Goal: Browse casually: Explore the website without a specific task or goal

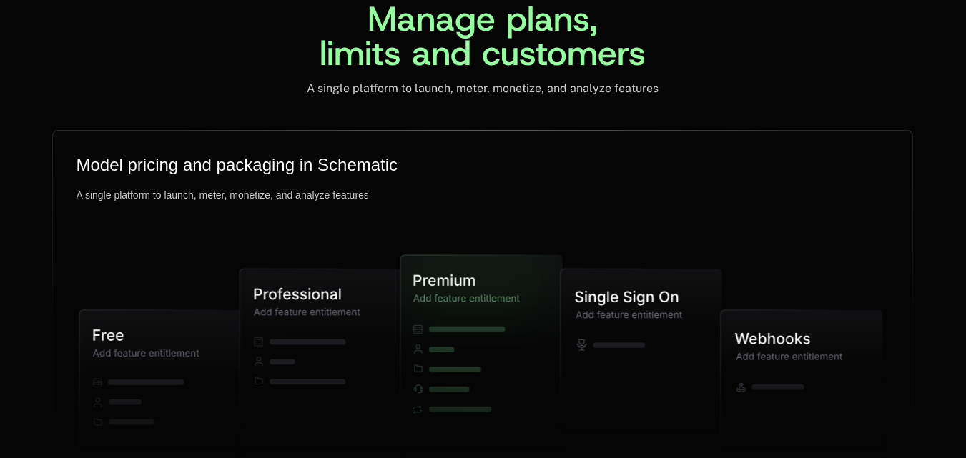
scroll to position [3813, 0]
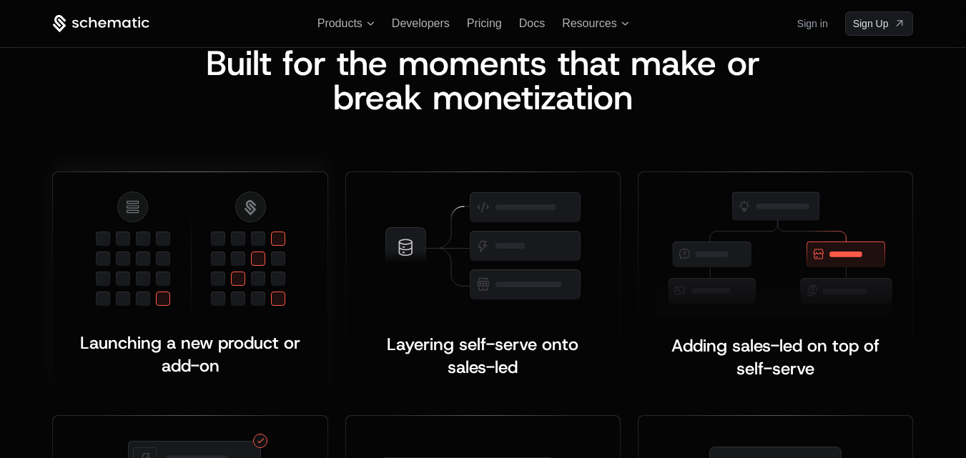
scroll to position [2579, 0]
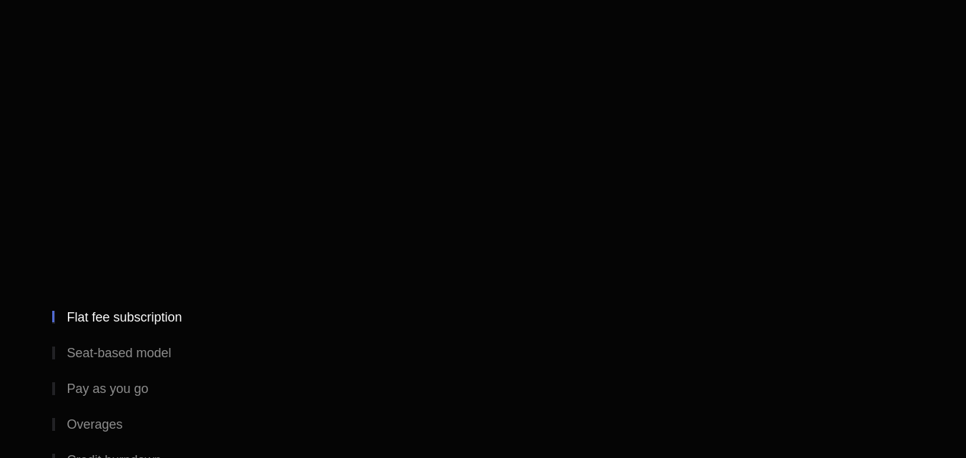
scroll to position [1686, 0]
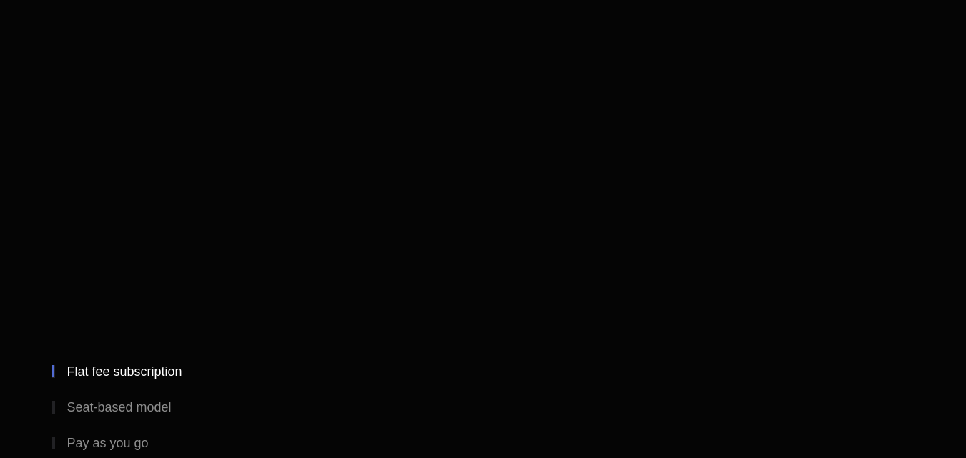
drag, startPoint x: 973, startPoint y: 165, endPoint x: 976, endPoint y: 117, distance: 48.0
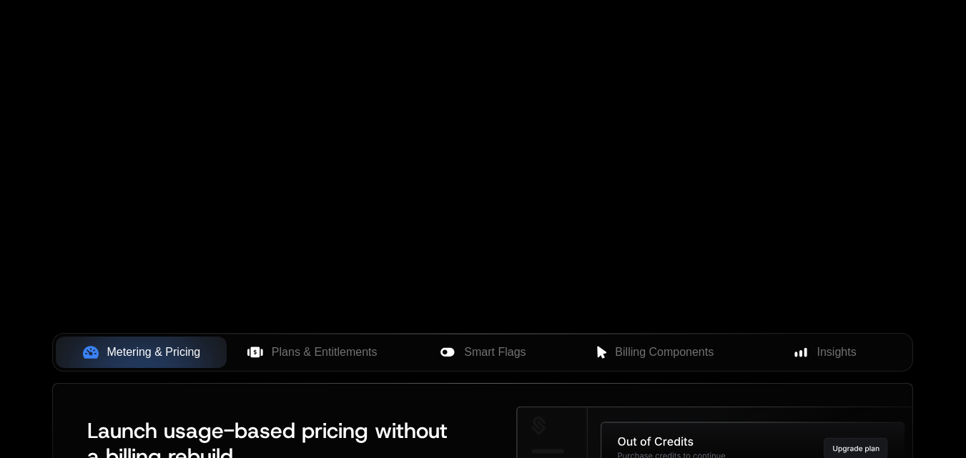
scroll to position [249, 0]
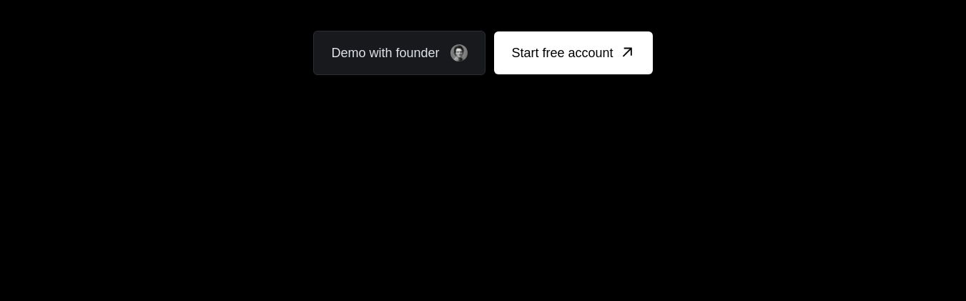
click at [889, 197] on div "Your browser does not support the video tag." at bounding box center [482, 172] width 929 height 602
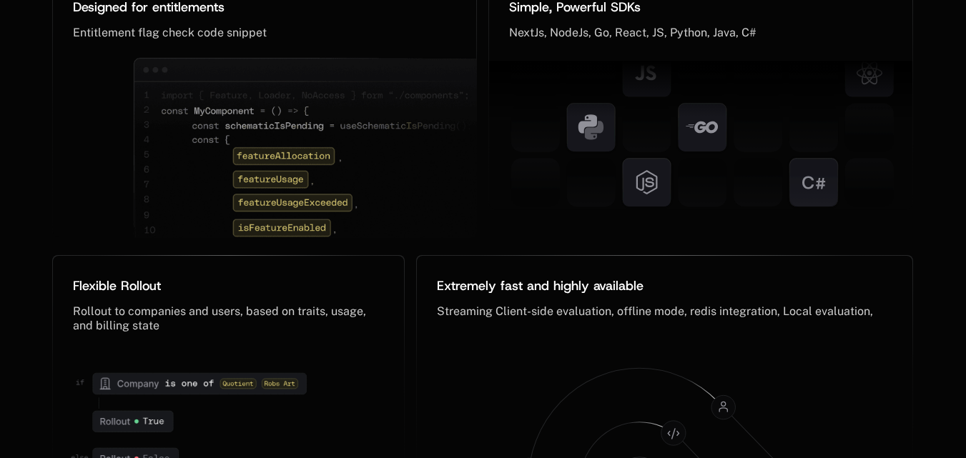
scroll to position [7198, 0]
